Goal: Task Accomplishment & Management: Use online tool/utility

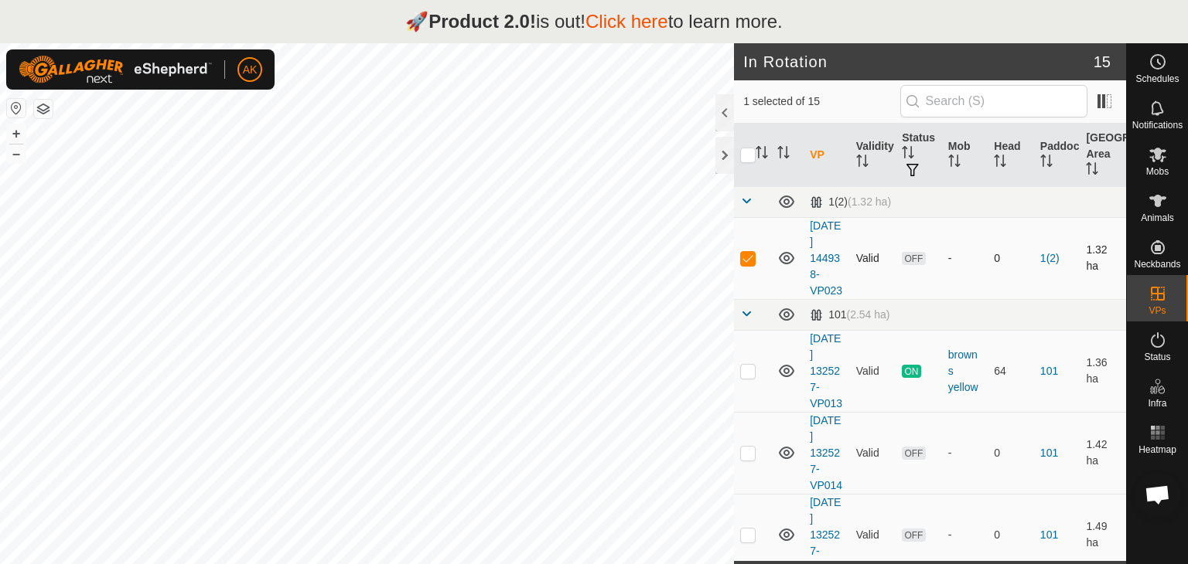
checkbox input "false"
click at [723, 150] on div at bounding box center [724, 155] width 19 height 37
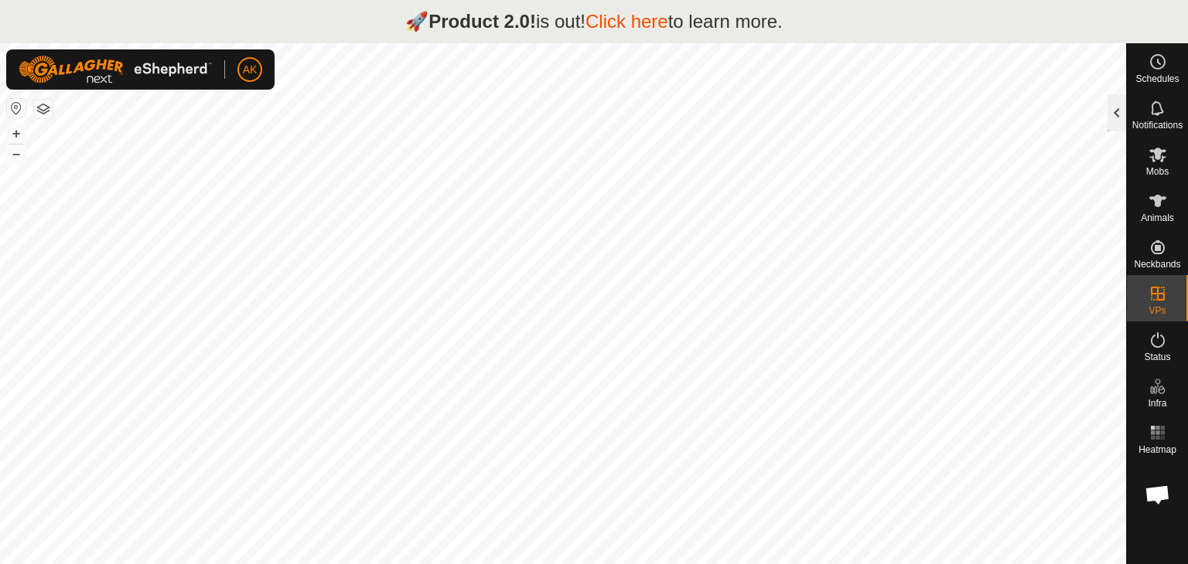
click at [1120, 117] on div at bounding box center [1116, 112] width 19 height 37
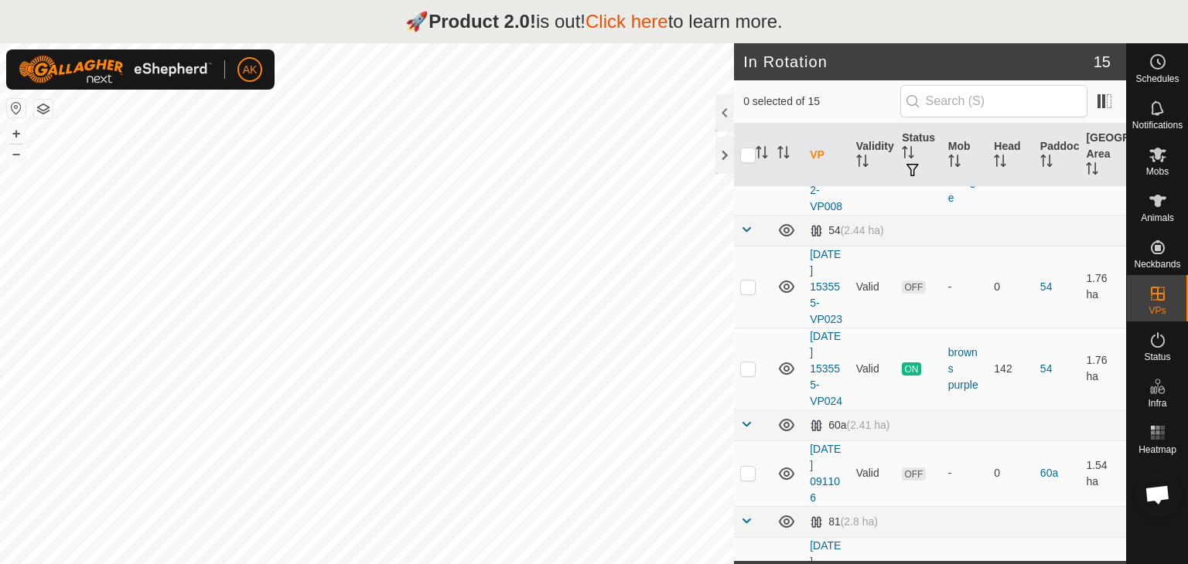
scroll to position [618, 0]
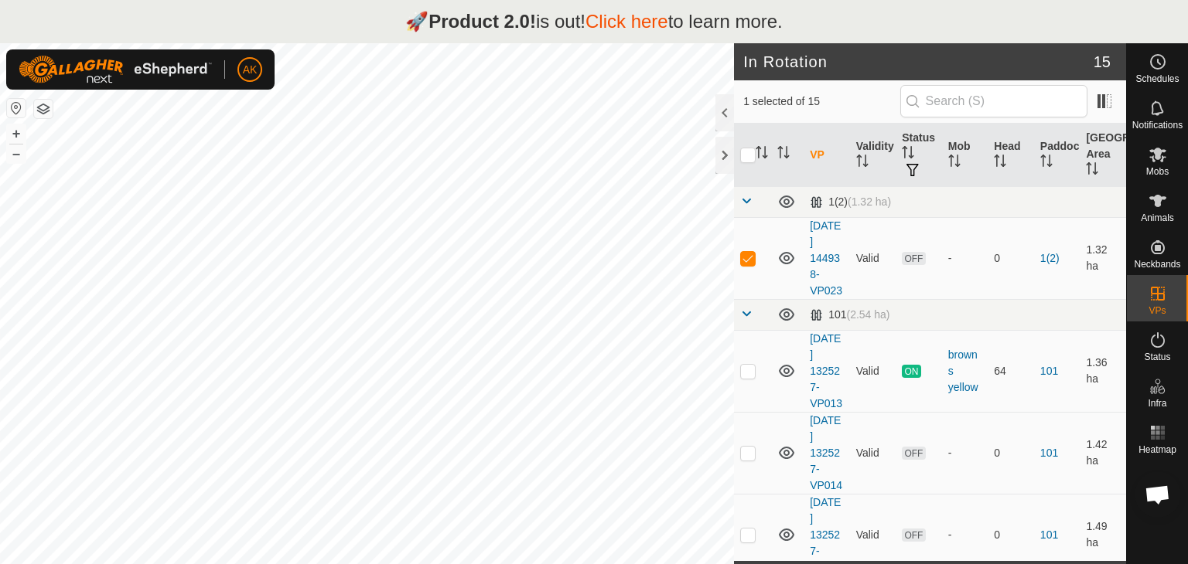
click at [622, 18] on link "Click here" at bounding box center [626, 21] width 83 height 21
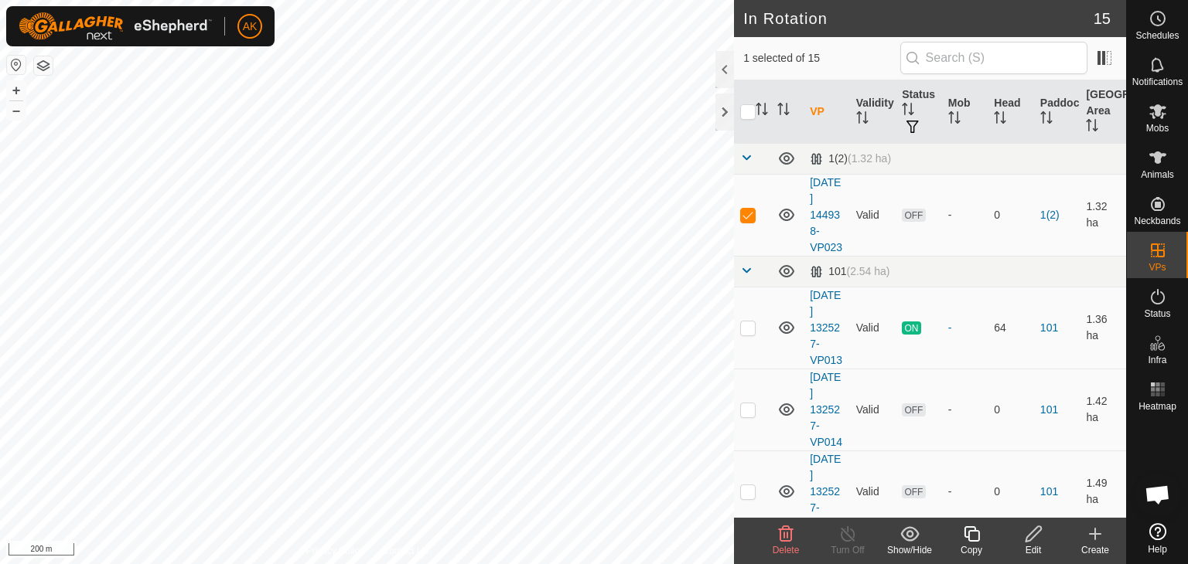
click at [786, 542] on icon at bounding box center [785, 534] width 19 height 19
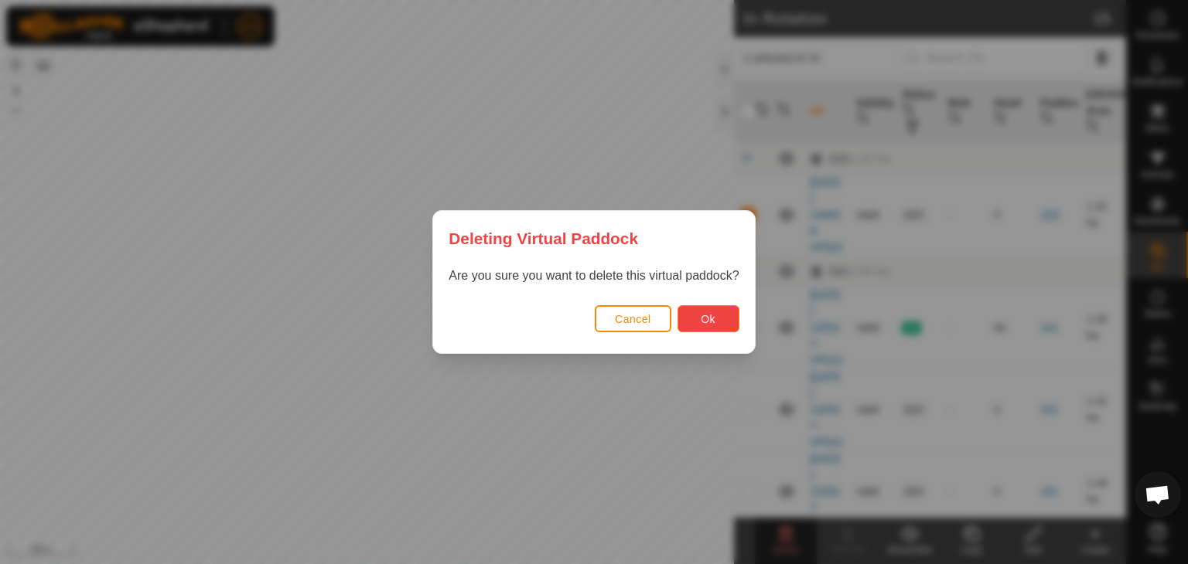
click at [702, 319] on span "Ok" at bounding box center [708, 319] width 15 height 12
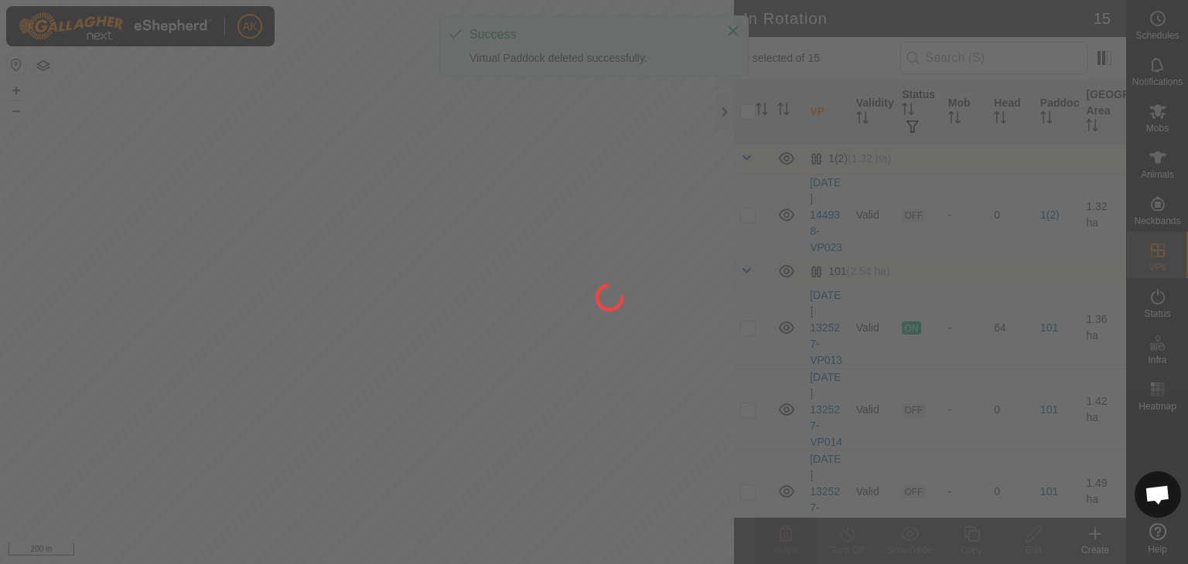
checkbox input "false"
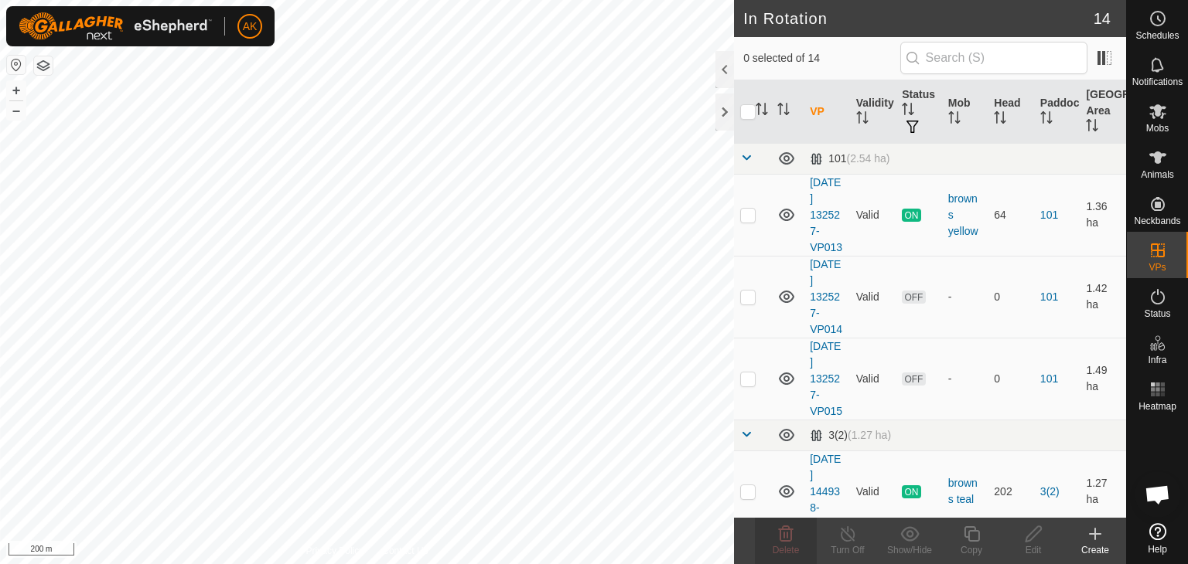
checkbox input "true"
click at [788, 537] on icon at bounding box center [785, 534] width 19 height 19
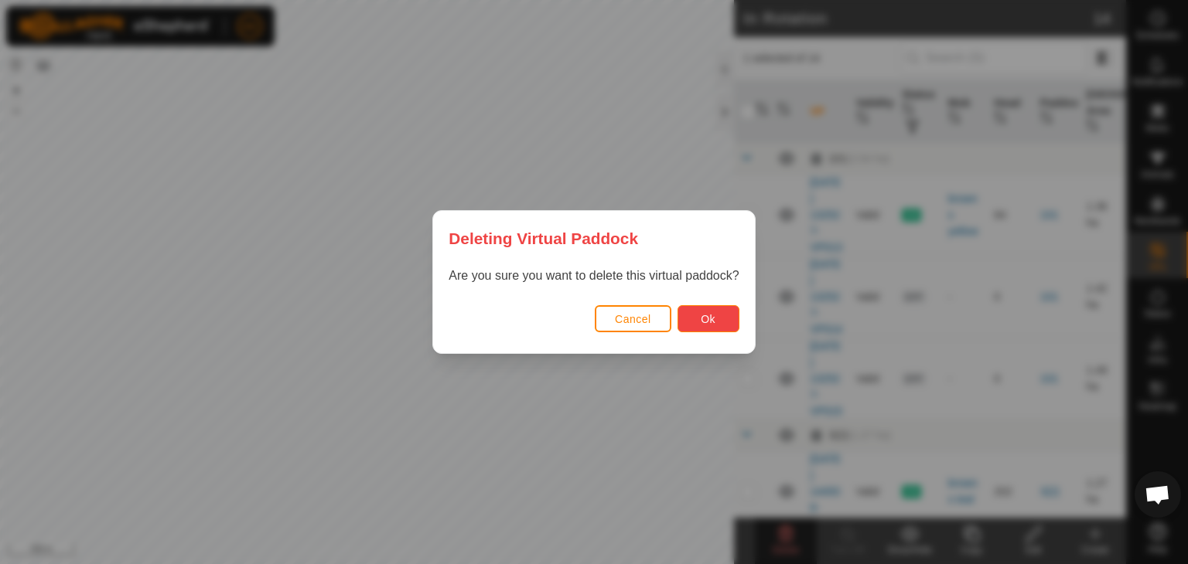
click at [687, 319] on button "Ok" at bounding box center [708, 318] width 62 height 27
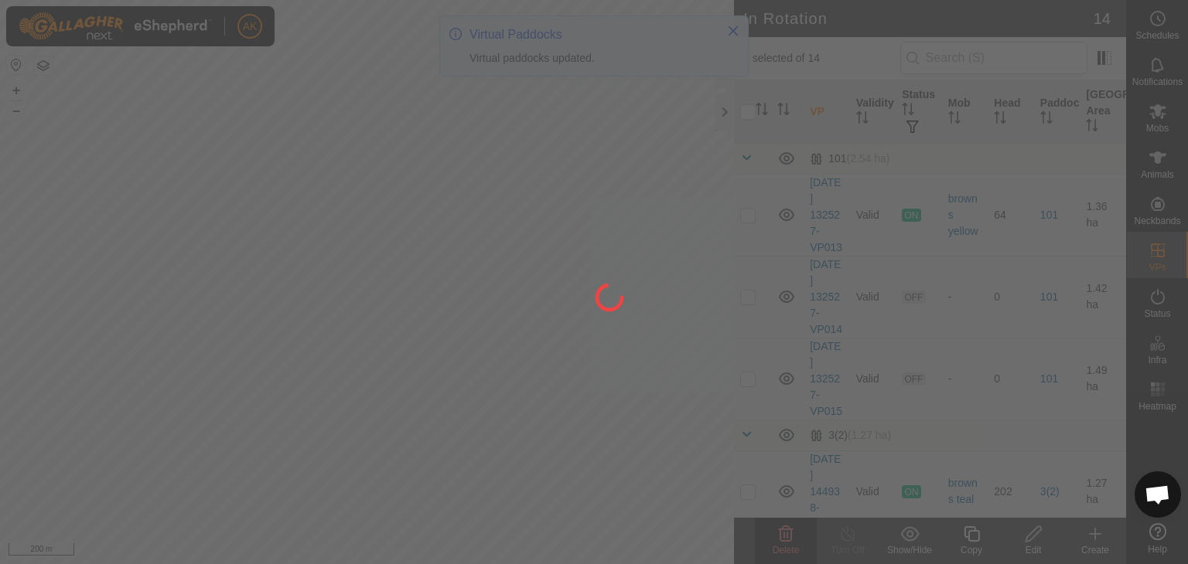
checkbox input "false"
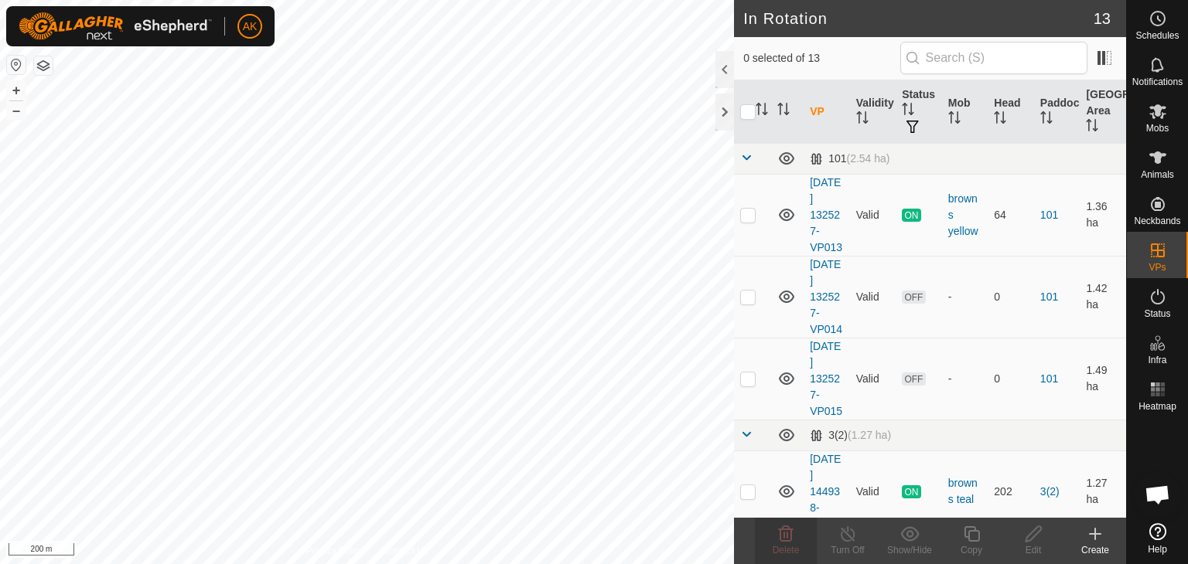
checkbox input "true"
click at [785, 540] on icon at bounding box center [786, 534] width 15 height 15
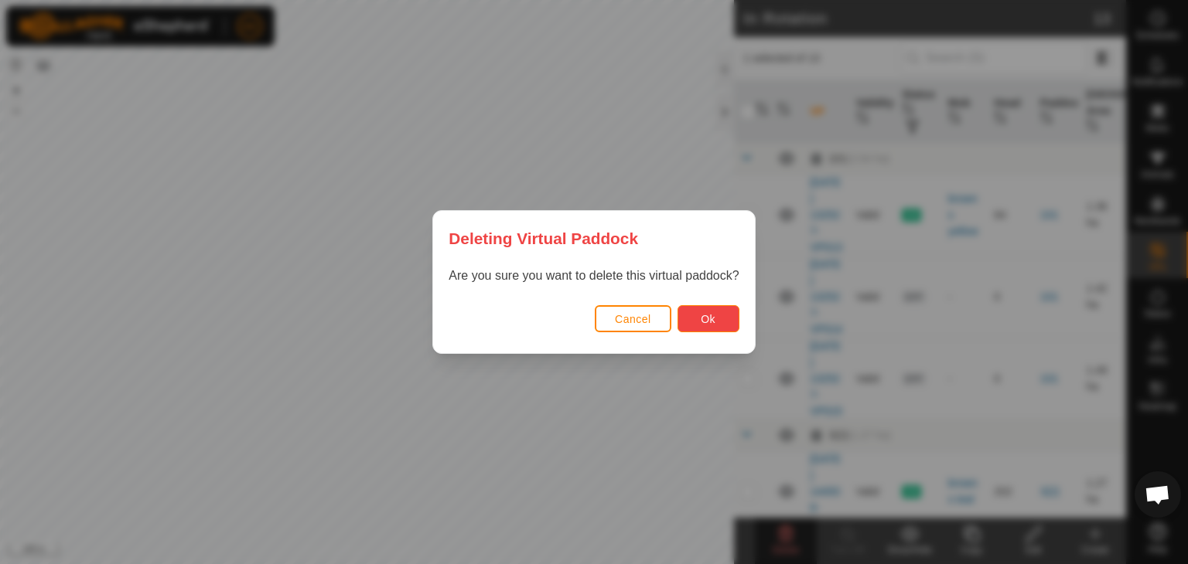
click at [697, 326] on button "Ok" at bounding box center [708, 318] width 62 height 27
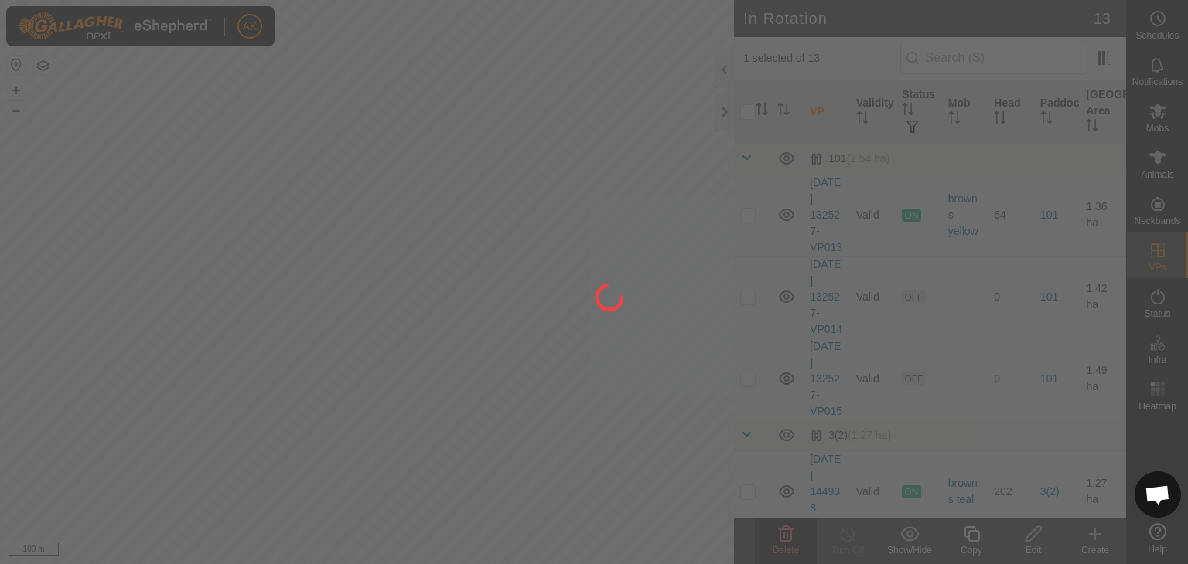
checkbox input "false"
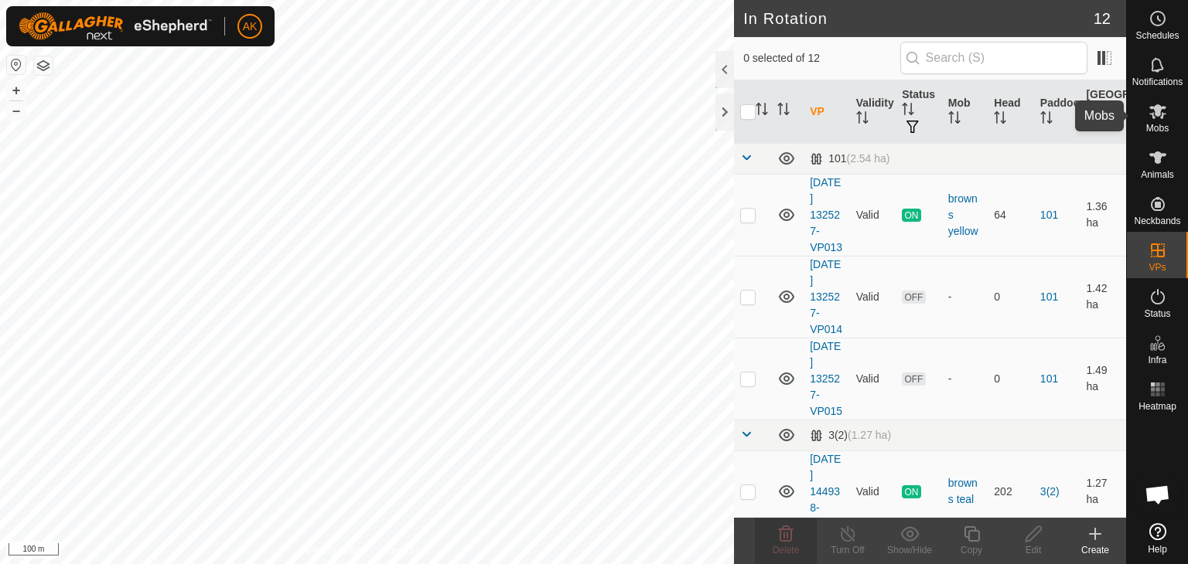
click at [1158, 114] on icon at bounding box center [1157, 111] width 17 height 15
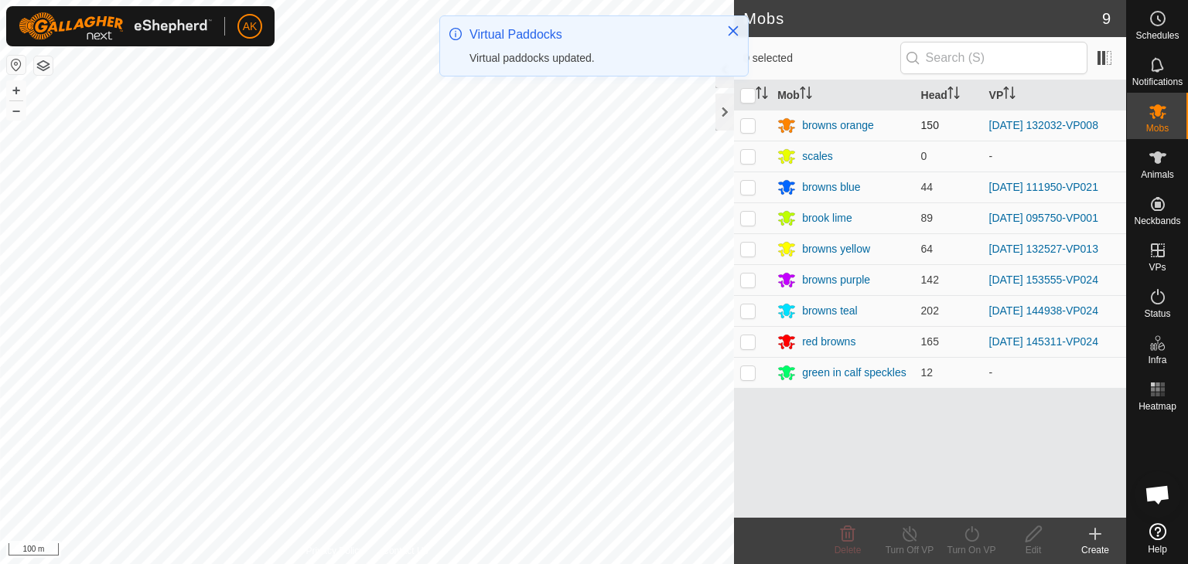
click at [745, 120] on p-checkbox at bounding box center [747, 125] width 15 height 12
checkbox input "true"
click at [970, 539] on icon at bounding box center [971, 534] width 19 height 19
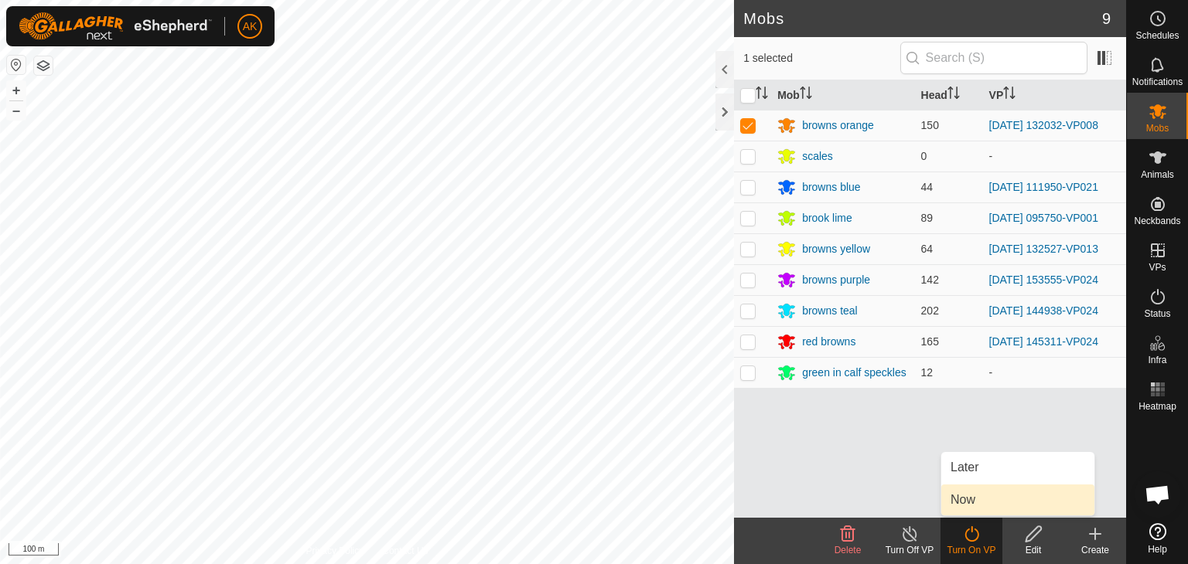
click at [971, 497] on link "Now" at bounding box center [1017, 500] width 153 height 31
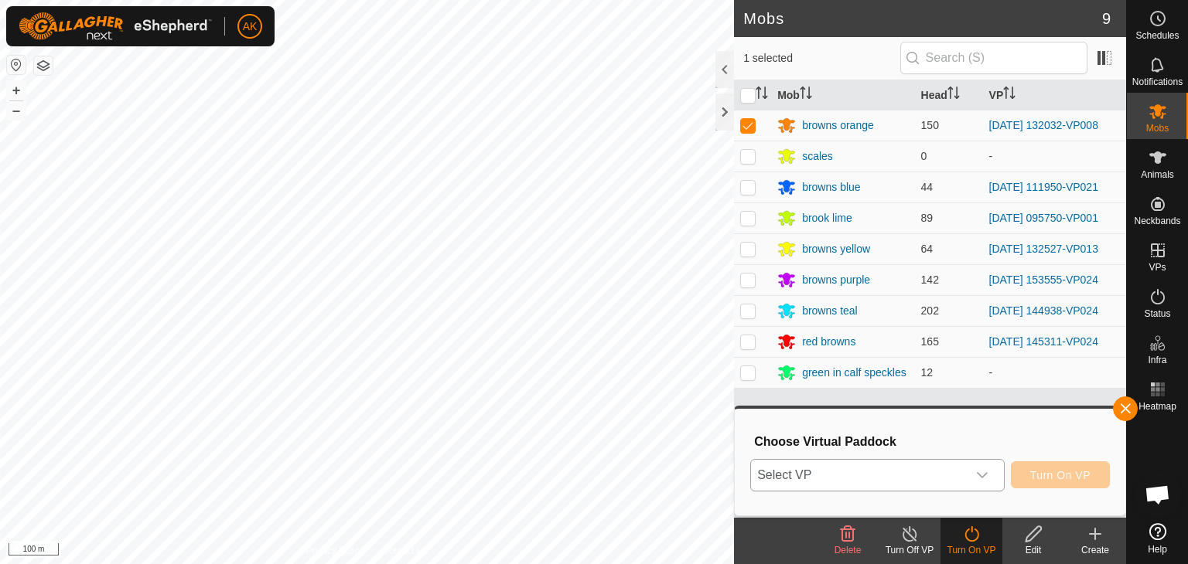
click at [971, 487] on div "dropdown trigger" at bounding box center [982, 475] width 31 height 31
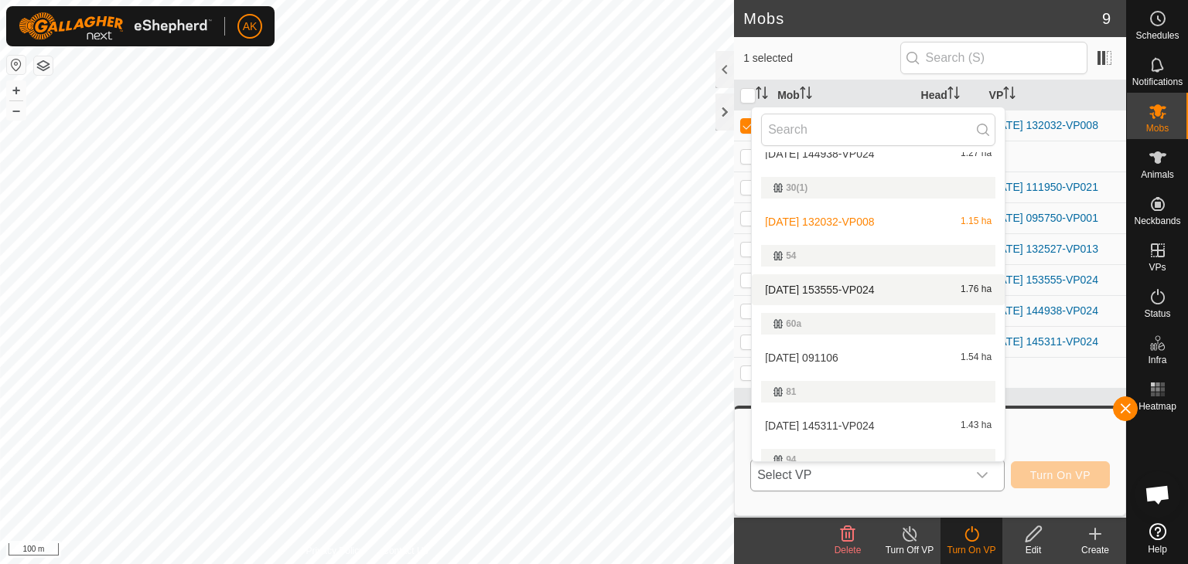
scroll to position [155, 0]
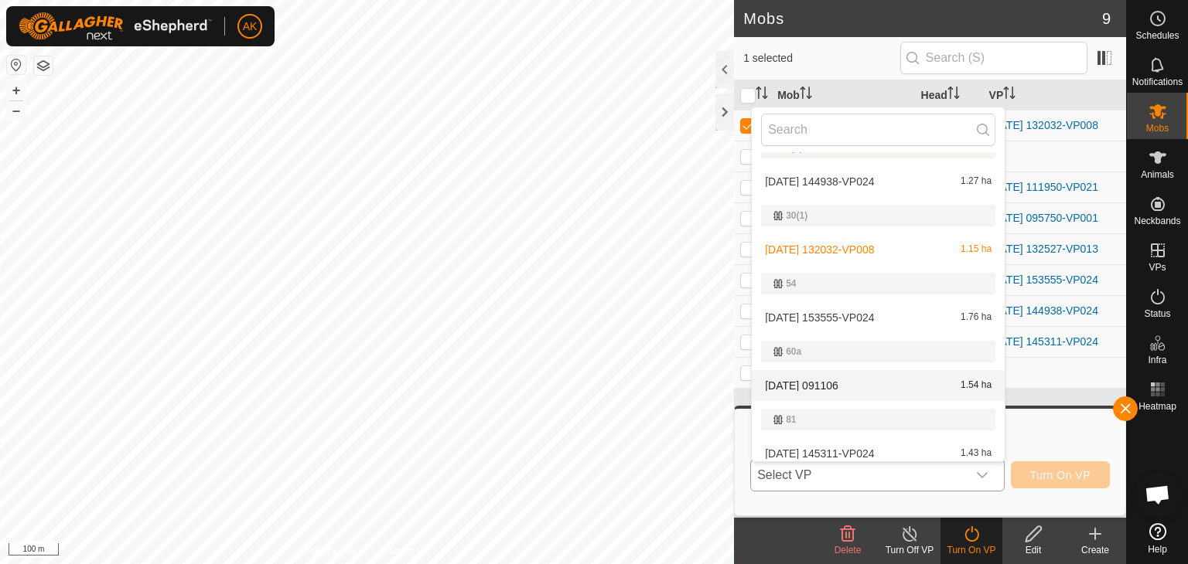
click at [813, 384] on li "[DATE] [DATE] 1.54 ha" at bounding box center [878, 385] width 253 height 31
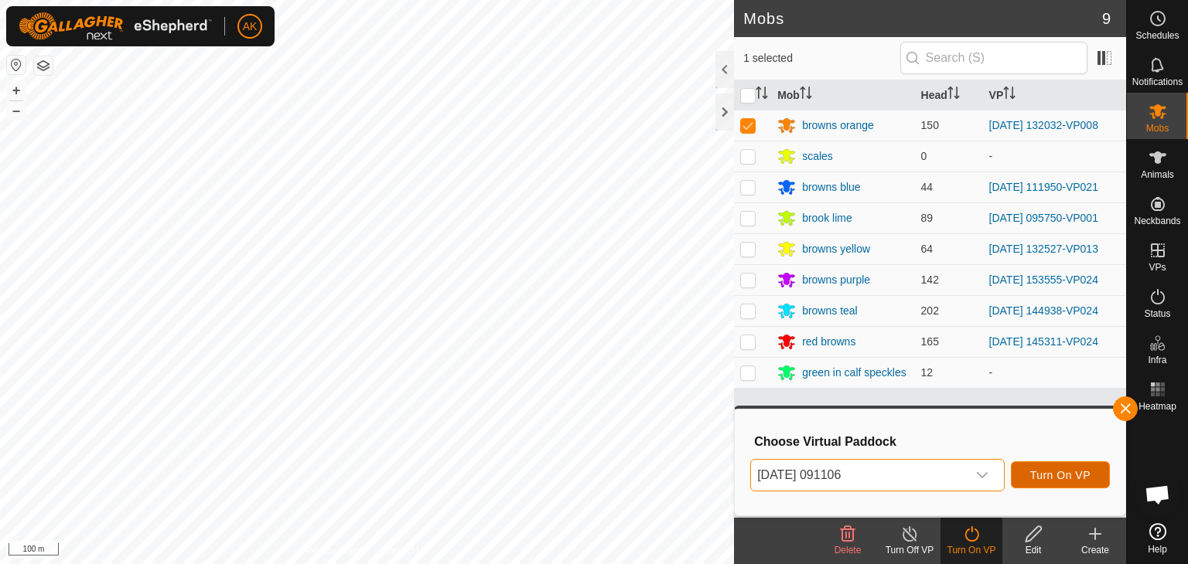
click at [1053, 469] on span "Turn On VP" at bounding box center [1060, 475] width 60 height 12
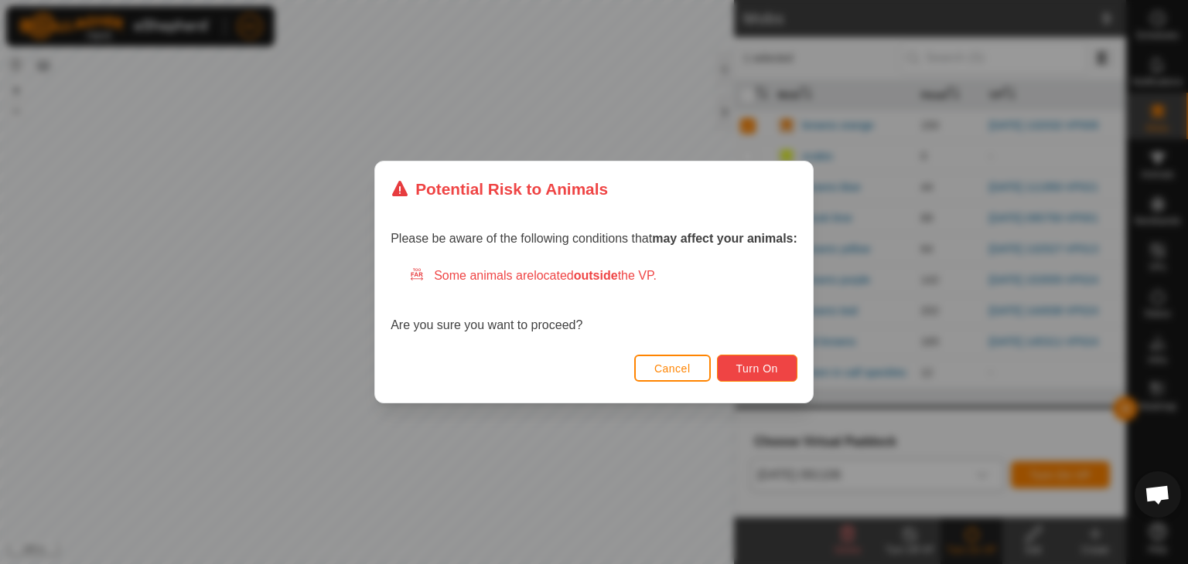
click at [788, 363] on button "Turn On" at bounding box center [757, 368] width 80 height 27
